Goal: Information Seeking & Learning: Understand process/instructions

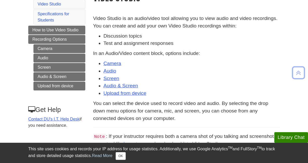
scroll to position [68, 0]
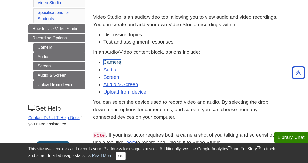
click at [109, 62] on link "Camera" at bounding box center [113, 61] width 18 height 5
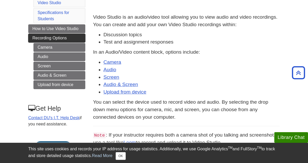
click at [45, 37] on span "Recording Options" at bounding box center [49, 38] width 35 height 4
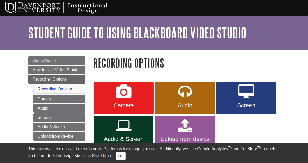
click at [130, 88] on icon at bounding box center [124, 92] width 16 height 15
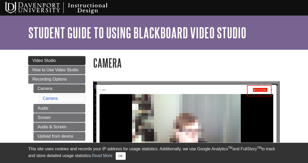
click at [50, 62] on span "Video Studio" at bounding box center [43, 60] width 23 height 4
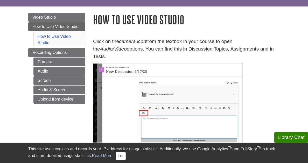
scroll to position [45, 0]
